Goal: Obtain resource: Download file/media

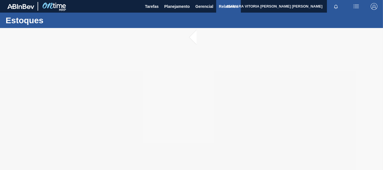
click at [223, 5] on span "Relatórios" at bounding box center [228, 6] width 19 height 7
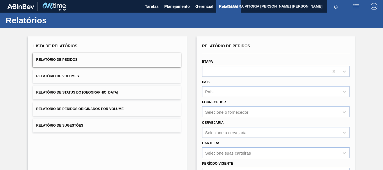
scroll to position [56, 0]
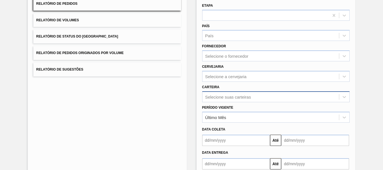
click at [242, 98] on div "Selecione suas carteiras" at bounding box center [275, 96] width 147 height 11
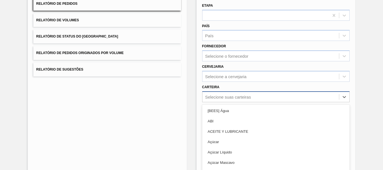
scroll to position [77, 0]
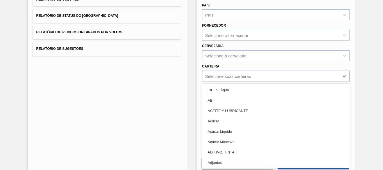
click at [242, 36] on div "Selecione o fornecedor" at bounding box center [226, 35] width 43 height 5
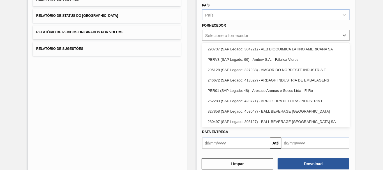
drag, startPoint x: 145, startPoint y: 101, endPoint x: 256, endPoint y: 66, distance: 116.6
click at [146, 100] on div "Lista de Relatórios Relatório de Pedidos Relatório de Volumes Relatório de Stat…" at bounding box center [107, 68] width 159 height 216
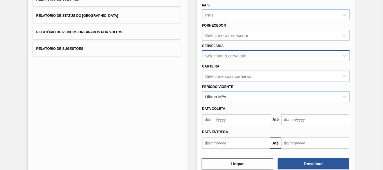
click at [257, 58] on div "Selecione a cervejaria" at bounding box center [270, 56] width 136 height 8
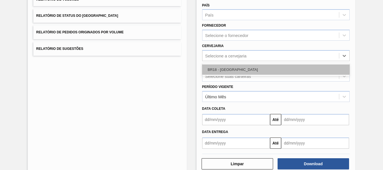
click at [247, 67] on div "BR18 - [GEOGRAPHIC_DATA]" at bounding box center [275, 69] width 147 height 10
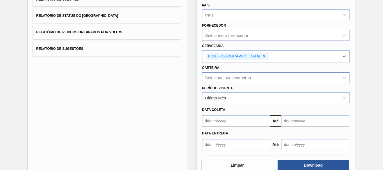
click at [236, 78] on div "Selecione suas carteiras" at bounding box center [228, 77] width 46 height 5
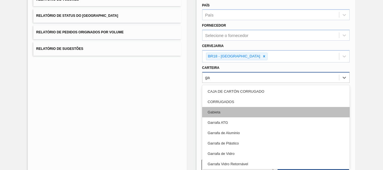
type input "gar"
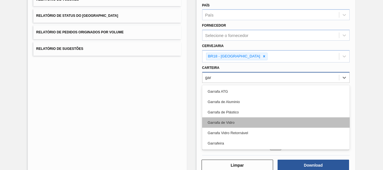
click at [245, 124] on div "Garrafa de Vidro" at bounding box center [275, 122] width 147 height 10
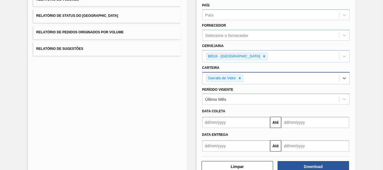
click at [178, 117] on div "Lista de Relatórios Relatório de Pedidos Relatório de Volumes Relatório de Stat…" at bounding box center [107, 69] width 159 height 219
click at [249, 148] on input "text" at bounding box center [236, 145] width 68 height 11
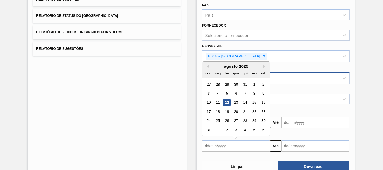
click at [251, 86] on div "1" at bounding box center [254, 84] width 8 height 8
type input "[DATE]"
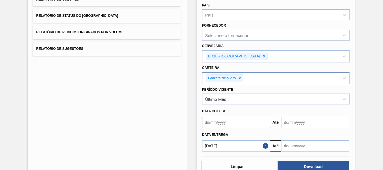
click at [299, 145] on input "text" at bounding box center [315, 145] width 68 height 11
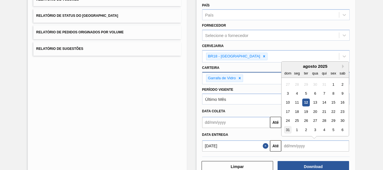
click at [286, 130] on div "31" at bounding box center [288, 130] width 8 height 8
type input "[DATE]"
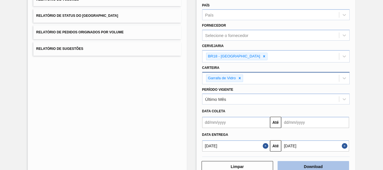
click at [295, 163] on button "Download" at bounding box center [312, 166] width 71 height 11
